Goal: Transaction & Acquisition: Purchase product/service

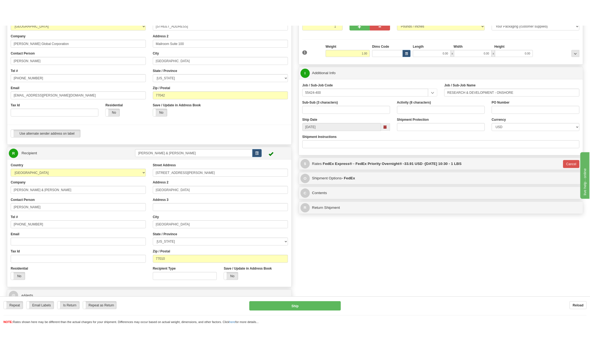
scroll to position [82, 0]
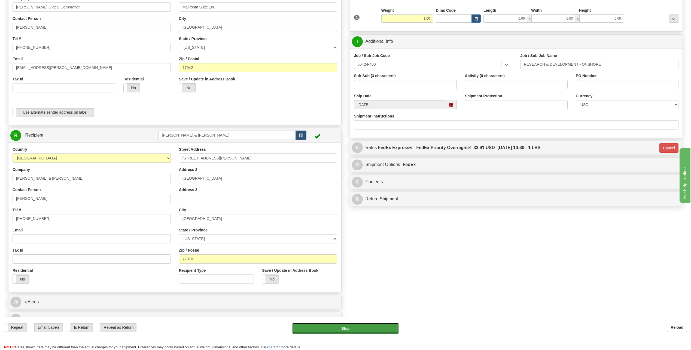
click at [358, 329] on button "Ship" at bounding box center [345, 328] width 107 height 11
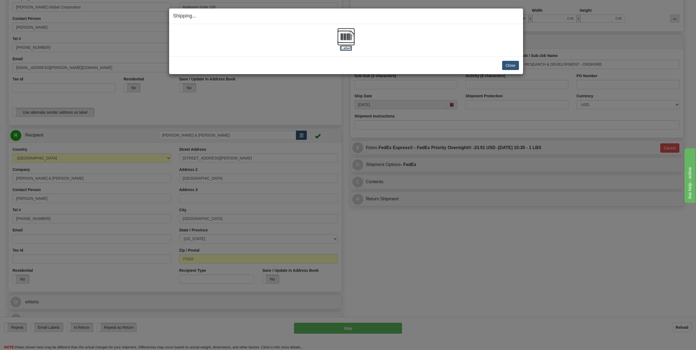
click at [343, 38] on img at bounding box center [345, 36] width 17 height 17
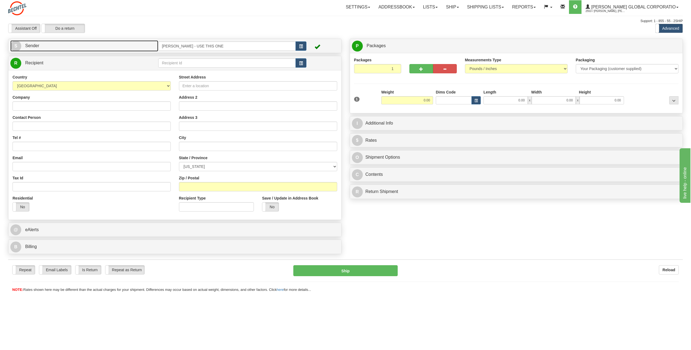
click at [17, 45] on span "S" at bounding box center [15, 46] width 11 height 11
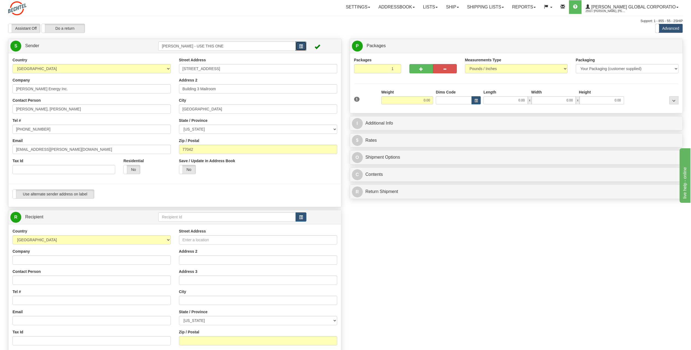
click at [303, 44] on button "button" at bounding box center [301, 45] width 11 height 9
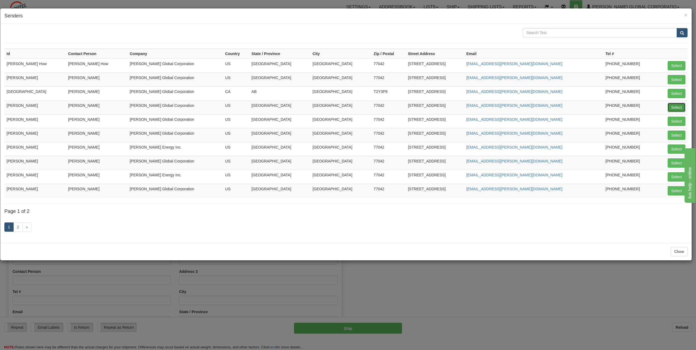
click at [678, 105] on button "Select" at bounding box center [676, 107] width 18 height 9
type input "[PERSON_NAME]"
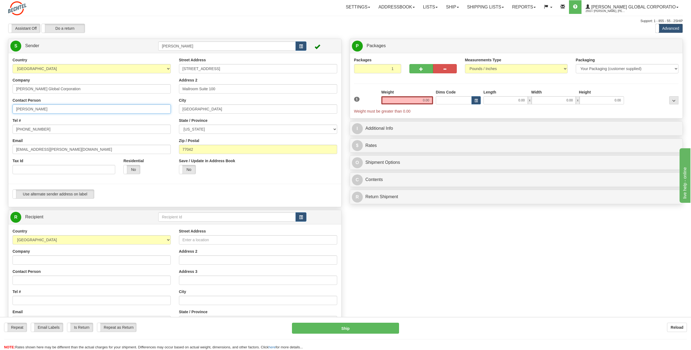
click at [46, 109] on input "[PERSON_NAME]" at bounding box center [92, 108] width 158 height 9
type input "C"
type input "Shawn Allen"
click at [48, 129] on input "[PHONE_NUMBER]" at bounding box center [92, 129] width 158 height 9
type input "[PHONE_NUMBER]"
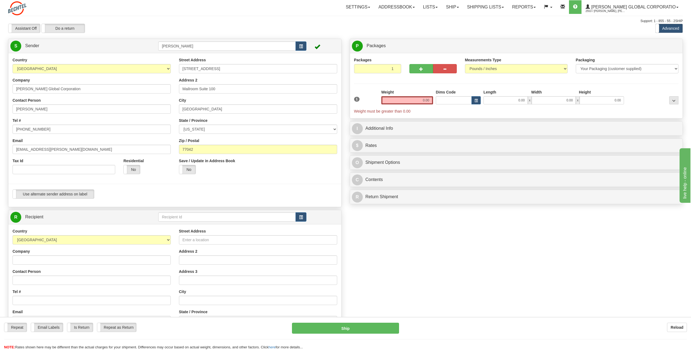
click at [118, 119] on div "Tel # 713 235-1672" at bounding box center [92, 126] width 158 height 16
drag, startPoint x: 33, startPoint y: 149, endPoint x: 0, endPoint y: 152, distance: 32.8
click at [0, 152] on html "Training Course Close Toggle navigation Settings Shipping Preferences New Sende…" at bounding box center [345, 175] width 691 height 350
type input "[EMAIL_ADDRESS][PERSON_NAME][DOMAIN_NAME]"
click at [226, 68] on input "[STREET_ADDRESS]" at bounding box center [258, 68] width 158 height 9
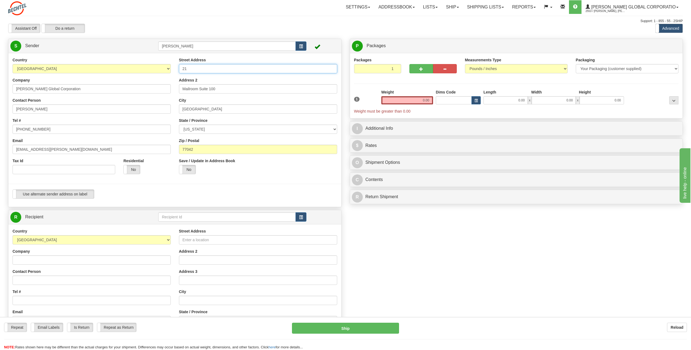
type input "2"
type input "461 Piggott Ridge"
click at [224, 85] on input "Mailroom Suite 100" at bounding box center [258, 88] width 158 height 9
type input "M"
click at [200, 108] on input "[GEOGRAPHIC_DATA]" at bounding box center [258, 108] width 158 height 9
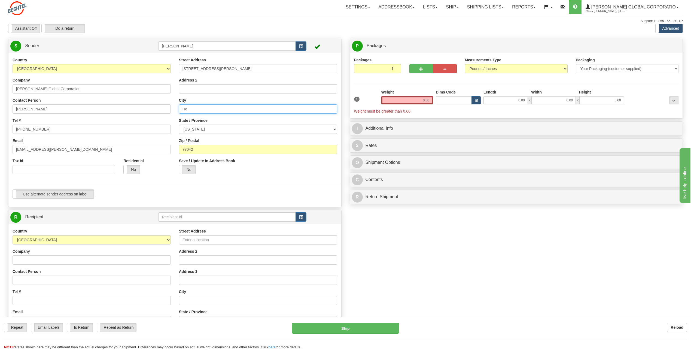
type input "H"
type input "Alton"
click at [335, 127] on select "[US_STATE] [US_STATE] [US_STATE] [US_STATE] Armed Forces America Armed Forces E…" at bounding box center [258, 129] width 158 height 9
select select "IL"
click at [179, 125] on select "[US_STATE] [US_STATE] [US_STATE] [US_STATE] Armed Forces America Armed Forces E…" at bounding box center [258, 129] width 158 height 9
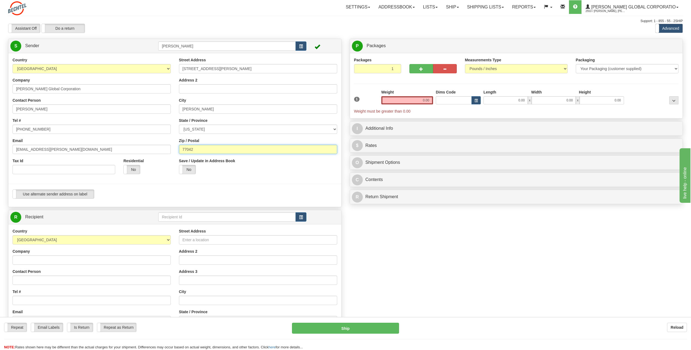
click at [198, 150] on input "77042" at bounding box center [258, 149] width 158 height 9
type input "7"
type input "62002"
drag, startPoint x: 420, startPoint y: 98, endPoint x: 495, endPoint y: 93, distance: 75.2
click at [495, 93] on div "1 Weight 0.00 Dims Code 0.00" at bounding box center [517, 101] width 328 height 25
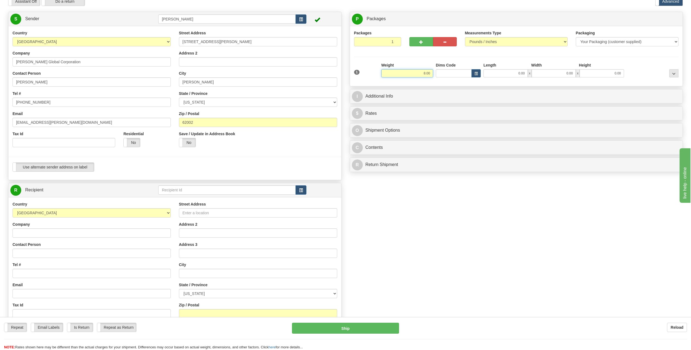
scroll to position [27, 0]
type input "8.00"
click at [303, 190] on span "button" at bounding box center [301, 190] width 4 height 4
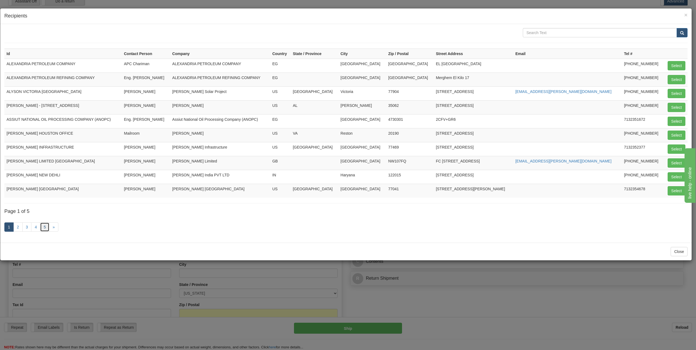
click at [46, 225] on link "5" at bounding box center [44, 226] width 9 height 9
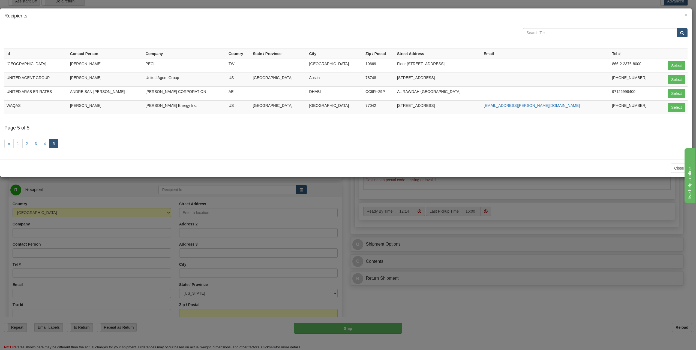
click at [101, 106] on td "Waqas Khurshid" at bounding box center [105, 107] width 75 height 14
click at [677, 105] on button "Select" at bounding box center [676, 107] width 18 height 9
type input "WAQAS"
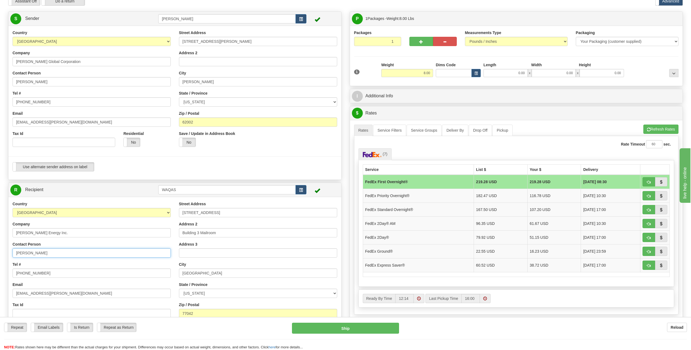
click at [53, 252] on input "Waqas Khurshid" at bounding box center [92, 252] width 158 height 9
type input "W"
type input "Zach Cole"
click at [45, 271] on input "713-235-3232" at bounding box center [92, 272] width 158 height 9
type input "713-235-6999"
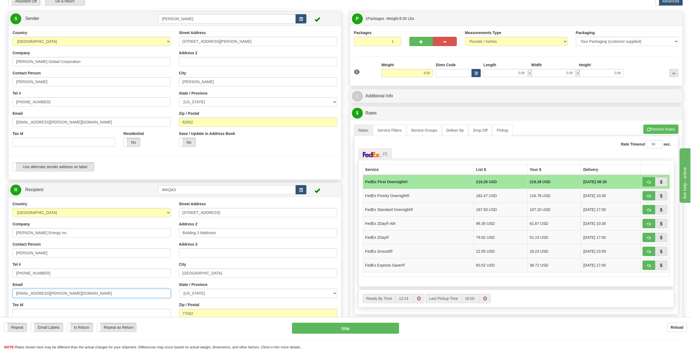
drag, startPoint x: 31, startPoint y: 293, endPoint x: 0, endPoint y: 293, distance: 31.3
click at [0, 293] on html "Training Course Close Toggle navigation Settings Shipping Preferences New Sende…" at bounding box center [345, 148] width 691 height 350
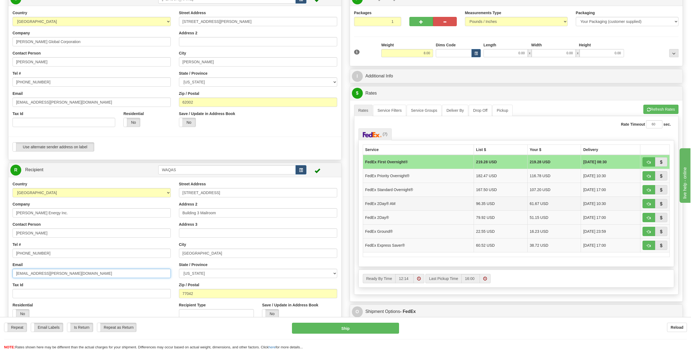
scroll to position [55, 0]
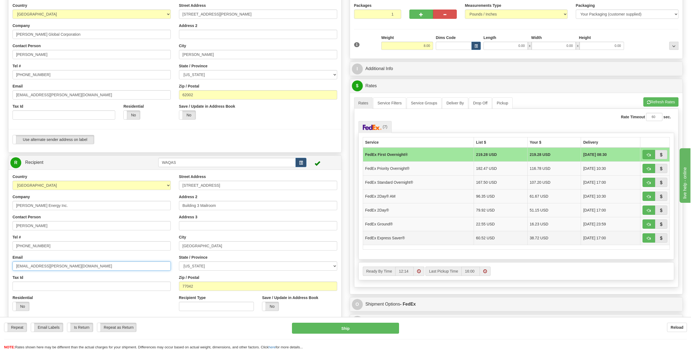
type input "zcole@bechtel.com"
click at [400, 237] on td "FedEx Express Saver®" at bounding box center [418, 238] width 111 height 14
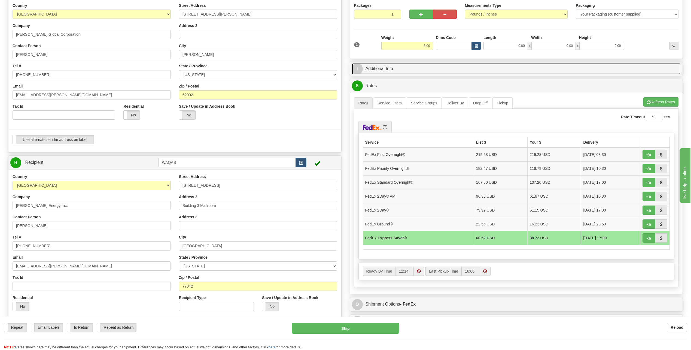
click at [359, 68] on span "I" at bounding box center [357, 69] width 11 height 11
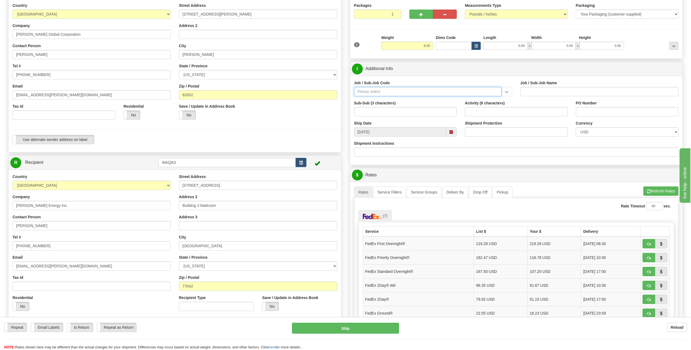
click at [398, 93] on input "Job / Sub-Job Code" at bounding box center [428, 91] width 148 height 9
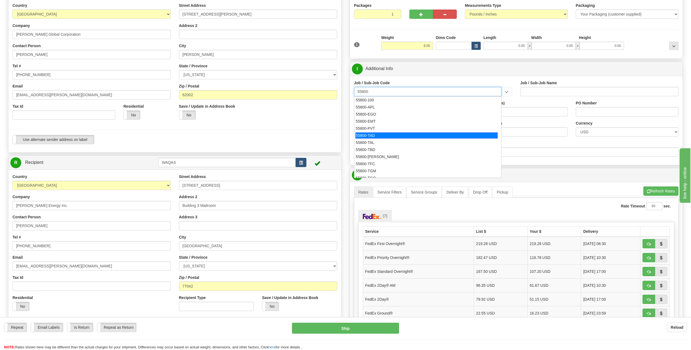
scroll to position [27, 0]
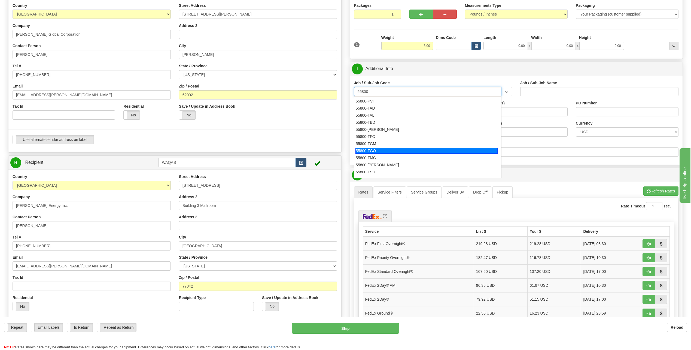
click at [388, 150] on div "55800-TGO" at bounding box center [427, 151] width 142 height 6
type input "55800-TGO"
type input "D&C TECHNOLOGY CENTER - GENERAL OVERHEAD"
type input "55800-TGO"
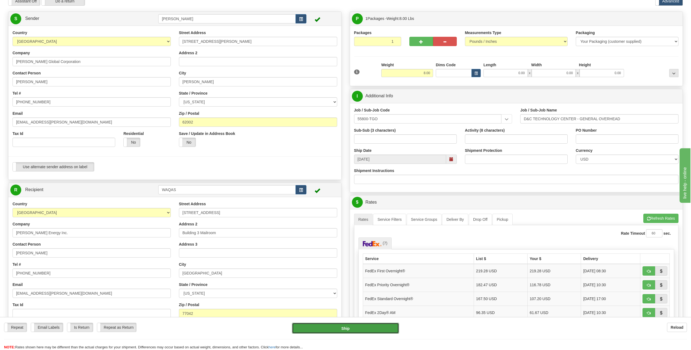
click at [369, 330] on button "Ship" at bounding box center [345, 328] width 107 height 11
type input "20"
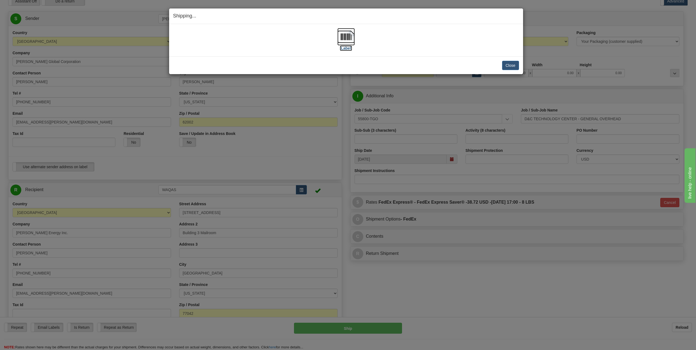
click at [345, 38] on img at bounding box center [345, 36] width 17 height 17
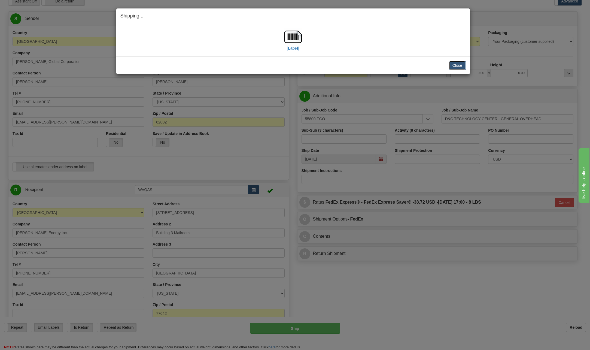
click at [463, 64] on button "Close" at bounding box center [457, 65] width 17 height 9
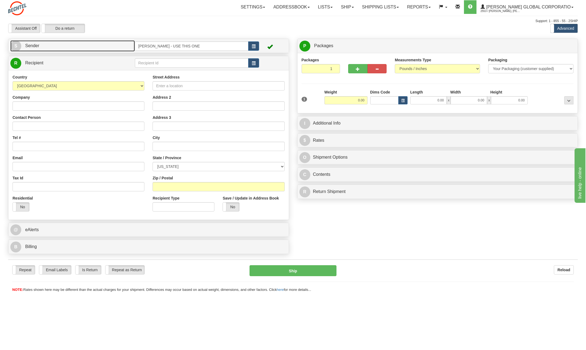
click at [17, 46] on span "S" at bounding box center [15, 46] width 11 height 11
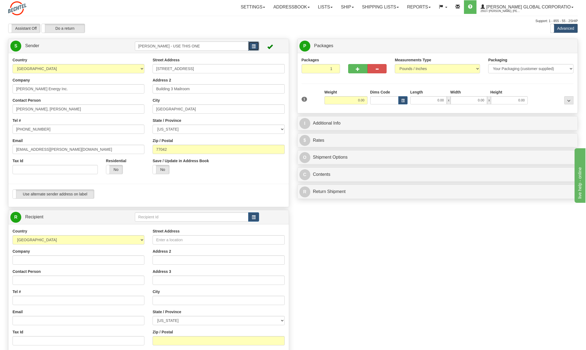
click at [257, 46] on button "button" at bounding box center [253, 45] width 11 height 9
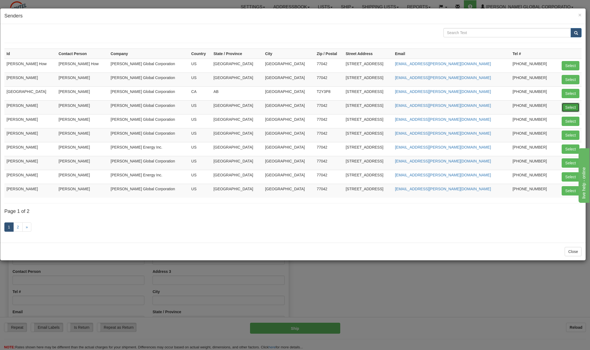
click at [567, 107] on button "Select" at bounding box center [571, 107] width 18 height 9
type input "[PERSON_NAME]"
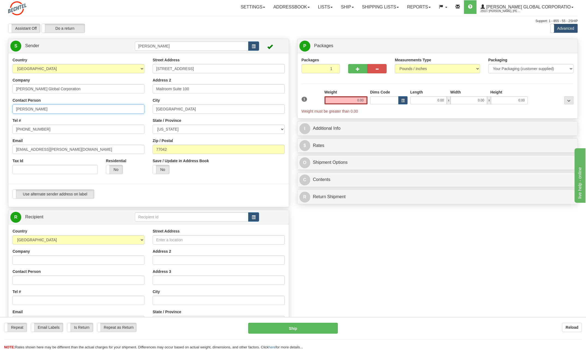
click at [50, 110] on input "[PERSON_NAME]" at bounding box center [79, 108] width 132 height 9
type input "C"
type input "[PERSON_NAME]"
click at [43, 131] on input "[PHONE_NUMBER]" at bounding box center [79, 129] width 132 height 9
type input "[PHONE_NUMBER]"
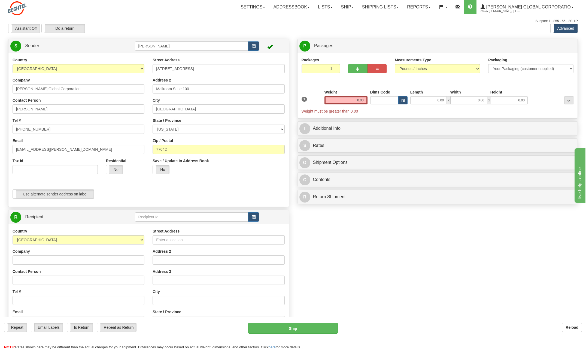
click at [120, 117] on div "Country [GEOGRAPHIC_DATA] [GEOGRAPHIC_DATA] [GEOGRAPHIC_DATA] [GEOGRAPHIC_DATA]…" at bounding box center [78, 117] width 140 height 121
drag, startPoint x: 33, startPoint y: 149, endPoint x: -1, endPoint y: 150, distance: 34.1
click at [0, 150] on html "Training Course Close Toggle navigation Settings Shipping Preferences New Sende…" at bounding box center [293, 175] width 586 height 350
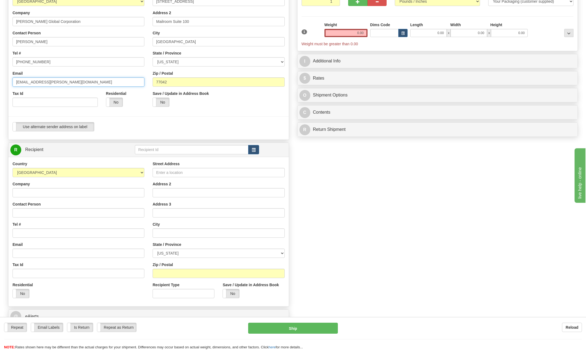
scroll to position [82, 0]
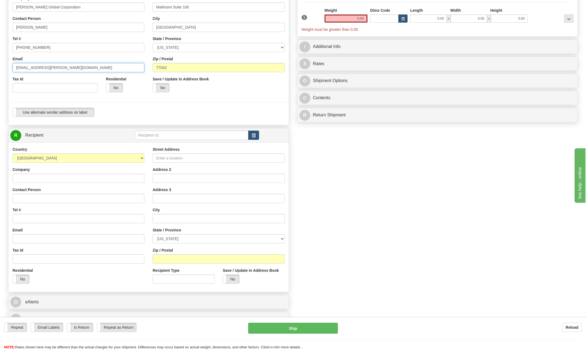
type input "[EMAIL_ADDRESS][PERSON_NAME][DOMAIN_NAME]"
click at [49, 177] on input "Company" at bounding box center [79, 178] width 132 height 9
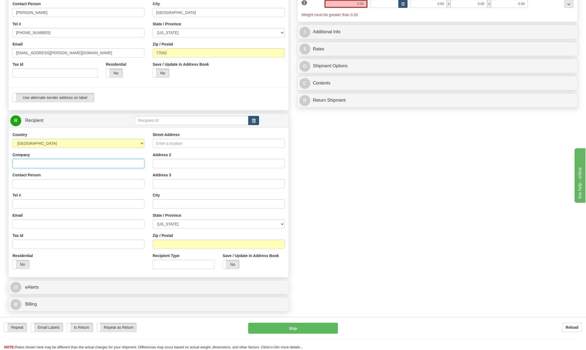
scroll to position [109, 0]
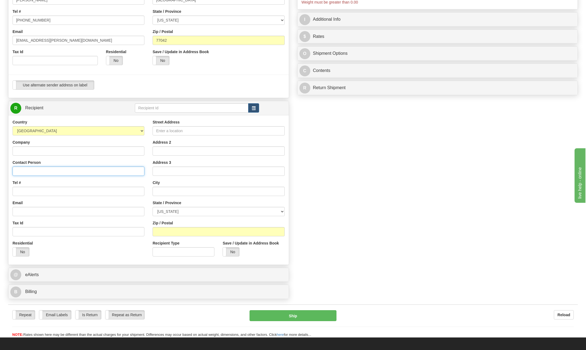
click at [31, 170] on input "Contact Person" at bounding box center [79, 171] width 132 height 9
type input "[PERSON_NAME]"
click at [34, 191] on input "Tel #" at bounding box center [79, 191] width 132 height 9
type input "[PHONE_NUMBER]"
click at [185, 132] on input "Street Address" at bounding box center [219, 130] width 132 height 9
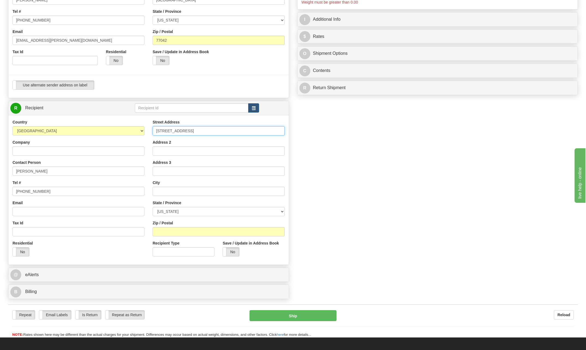
type input "[STREET_ADDRESS]"
click at [167, 188] on input "text" at bounding box center [219, 191] width 132 height 9
type input "[GEOGRAPHIC_DATA]"
click at [282, 210] on select "[US_STATE] [US_STATE] [US_STATE] [US_STATE] Armed Forces America Armed Forces E…" at bounding box center [219, 211] width 132 height 9
select select "UT"
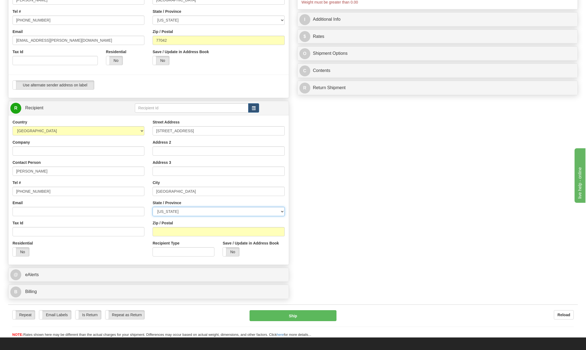
click at [153, 207] on select "[US_STATE] [US_STATE] [US_STATE] [US_STATE] Armed Forces America Armed Forces E…" at bounding box center [219, 211] width 132 height 9
click at [169, 232] on input "Zip / Postal" at bounding box center [219, 231] width 132 height 9
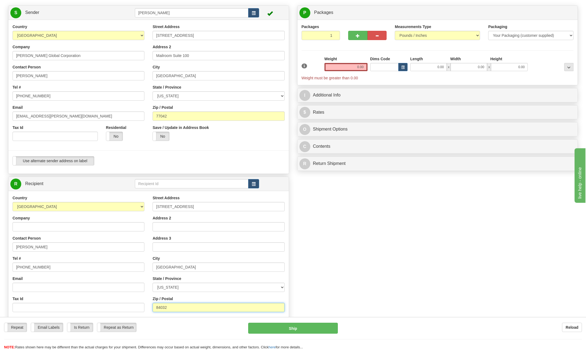
scroll to position [27, 0]
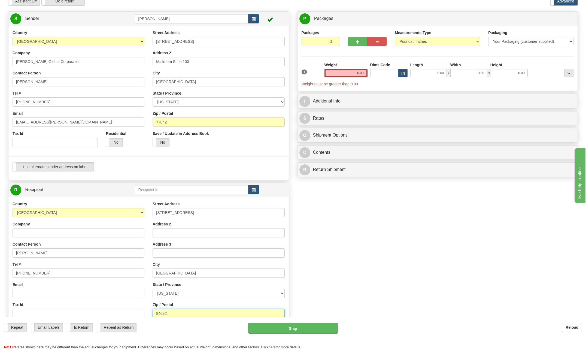
type input "84032"
drag, startPoint x: 354, startPoint y: 71, endPoint x: 400, endPoint y: 72, distance: 45.8
click at [400, 72] on div "1 Weight 0.00 Dims Code 0.00" at bounding box center [437, 74] width 275 height 25
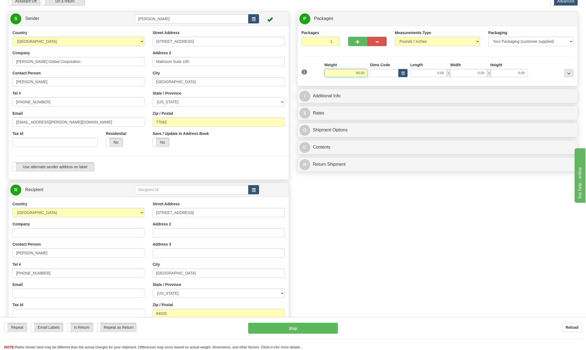
type input "80.00"
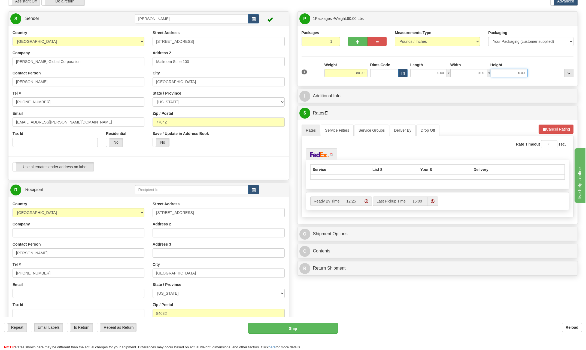
drag, startPoint x: 512, startPoint y: 72, endPoint x: 554, endPoint y: 72, distance: 42.2
click at [554, 72] on div "1 Weight 80.00 Dims Code x x" at bounding box center [437, 71] width 275 height 19
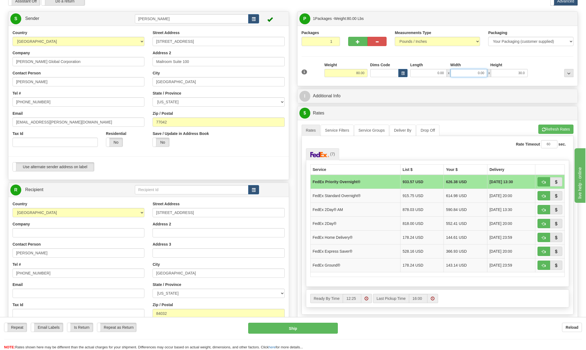
type input "30.00"
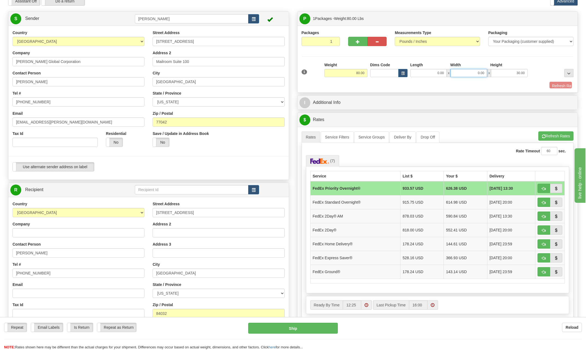
drag, startPoint x: 476, startPoint y: 71, endPoint x: 500, endPoint y: 69, distance: 23.5
click at [500, 69] on div "0.00 x 0.00 x 30.00" at bounding box center [468, 73] width 117 height 8
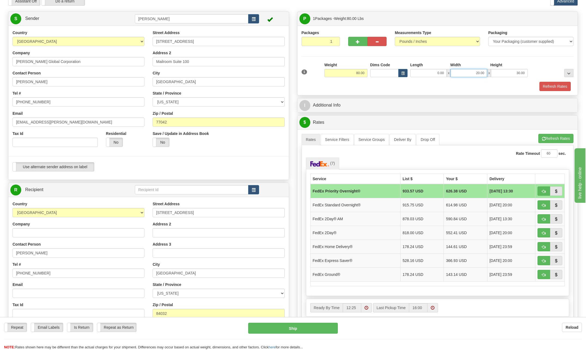
type input "20.00"
drag, startPoint x: 438, startPoint y: 71, endPoint x: 470, endPoint y: 68, distance: 31.5
click at [470, 68] on div "Length Width Height 0.00 x 20.00 x 30.00" at bounding box center [469, 69] width 120 height 15
type input "20.00"
click at [472, 83] on div "Refresh Rates" at bounding box center [437, 86] width 275 height 9
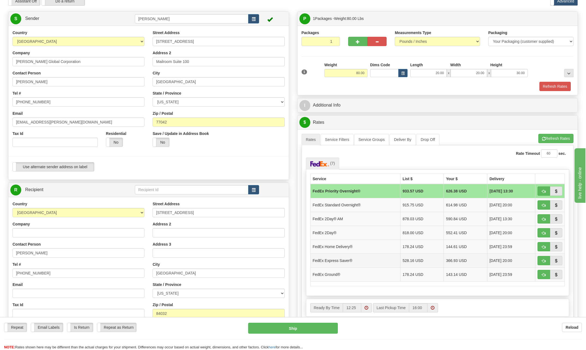
click at [346, 262] on td "FedEx Express Saver®" at bounding box center [355, 260] width 90 height 14
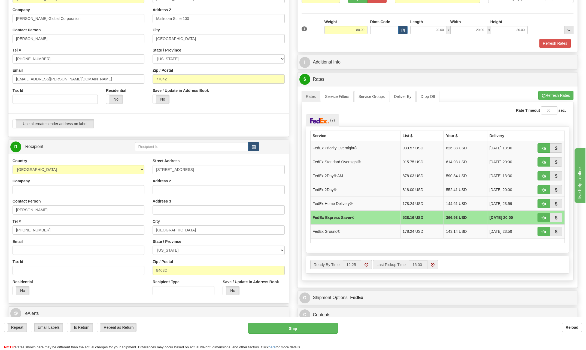
scroll to position [82, 0]
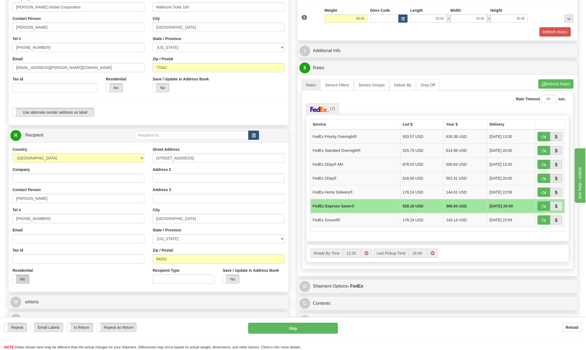
click at [22, 279] on label "No" at bounding box center [21, 279] width 16 height 9
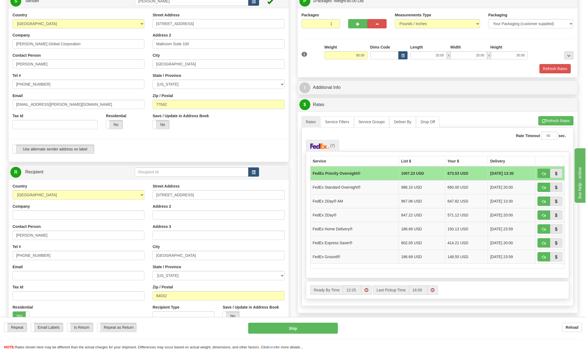
scroll to position [55, 0]
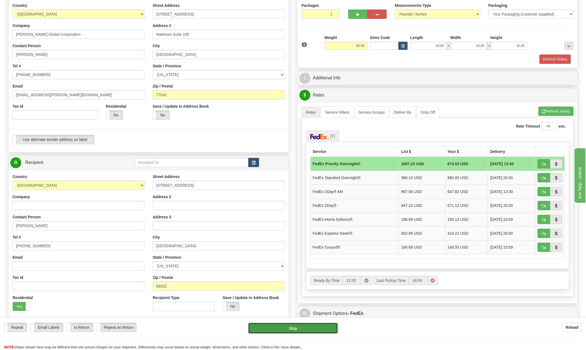
click at [308, 328] on button "Ship" at bounding box center [293, 328] width 90 height 11
type input "01"
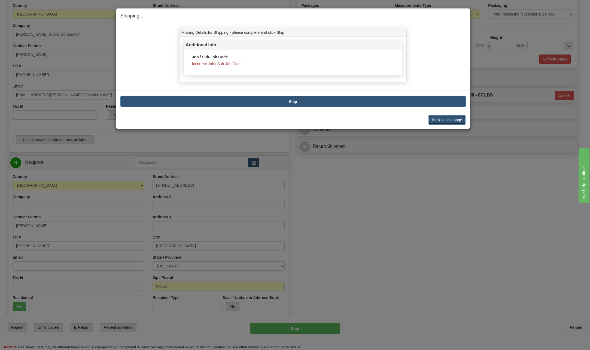
click at [457, 121] on button "Back to ship page" at bounding box center [446, 119] width 37 height 9
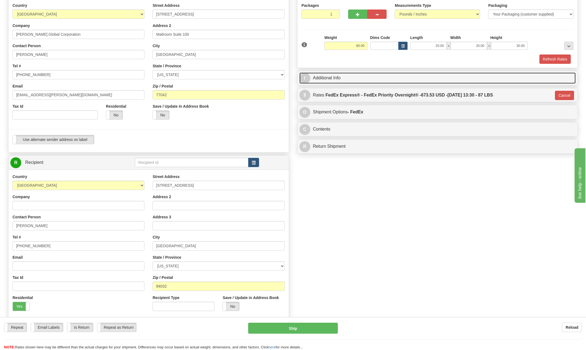
click at [306, 77] on span "I" at bounding box center [305, 78] width 11 height 11
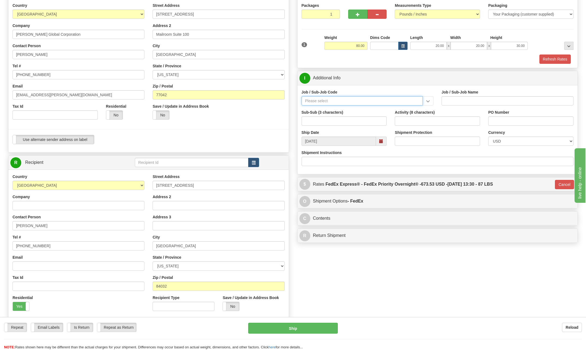
click at [332, 98] on input "Job / Sub-Job Code" at bounding box center [362, 100] width 121 height 9
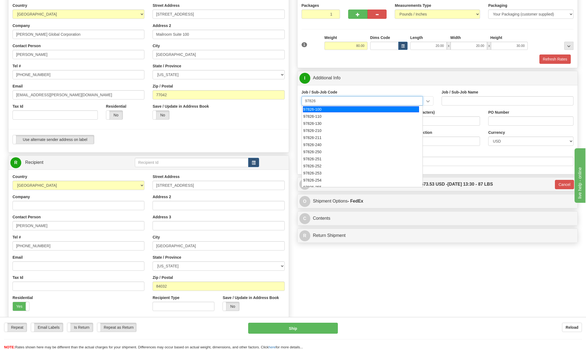
click at [317, 110] on div "97826-100" at bounding box center [361, 109] width 116 height 6
type input "97826-100"
type input "TALENT GROWTH FUND - EPC 201"
type input "97826-100"
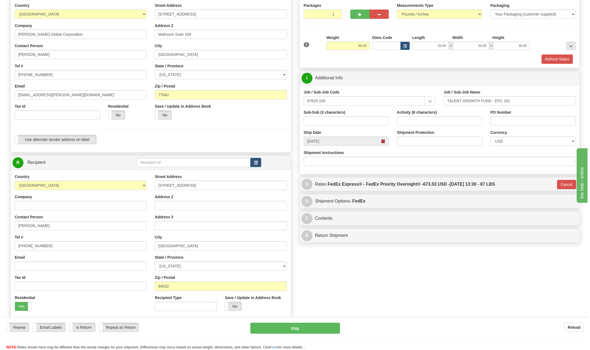
scroll to position [82, 0]
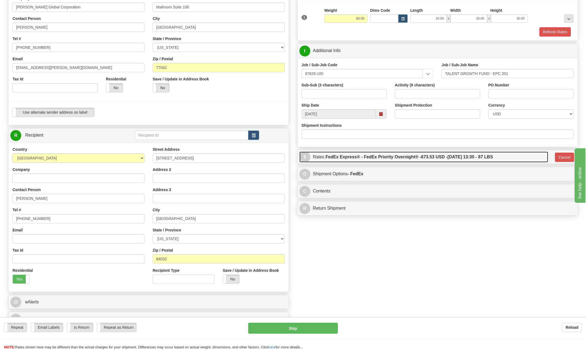
click at [306, 156] on span "$" at bounding box center [305, 157] width 11 height 11
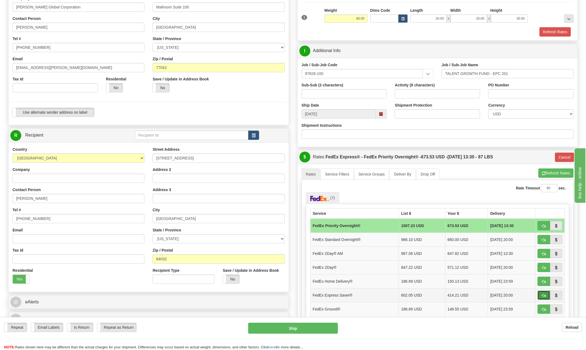
click at [542, 295] on span "button" at bounding box center [544, 296] width 4 height 4
type input "20"
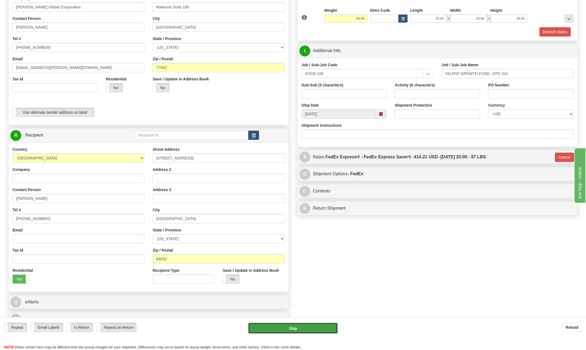
click at [304, 327] on button "Ship" at bounding box center [293, 328] width 90 height 11
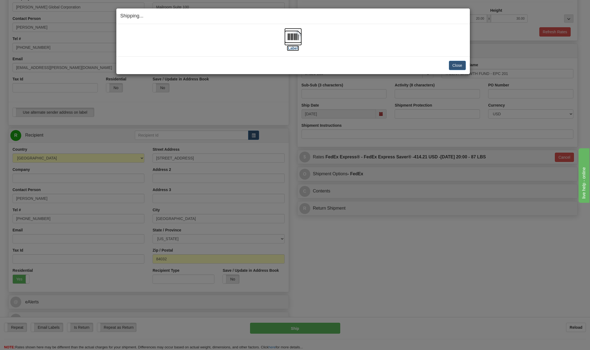
click at [291, 38] on img at bounding box center [293, 36] width 17 height 17
